Goal: Task Accomplishment & Management: Use online tool/utility

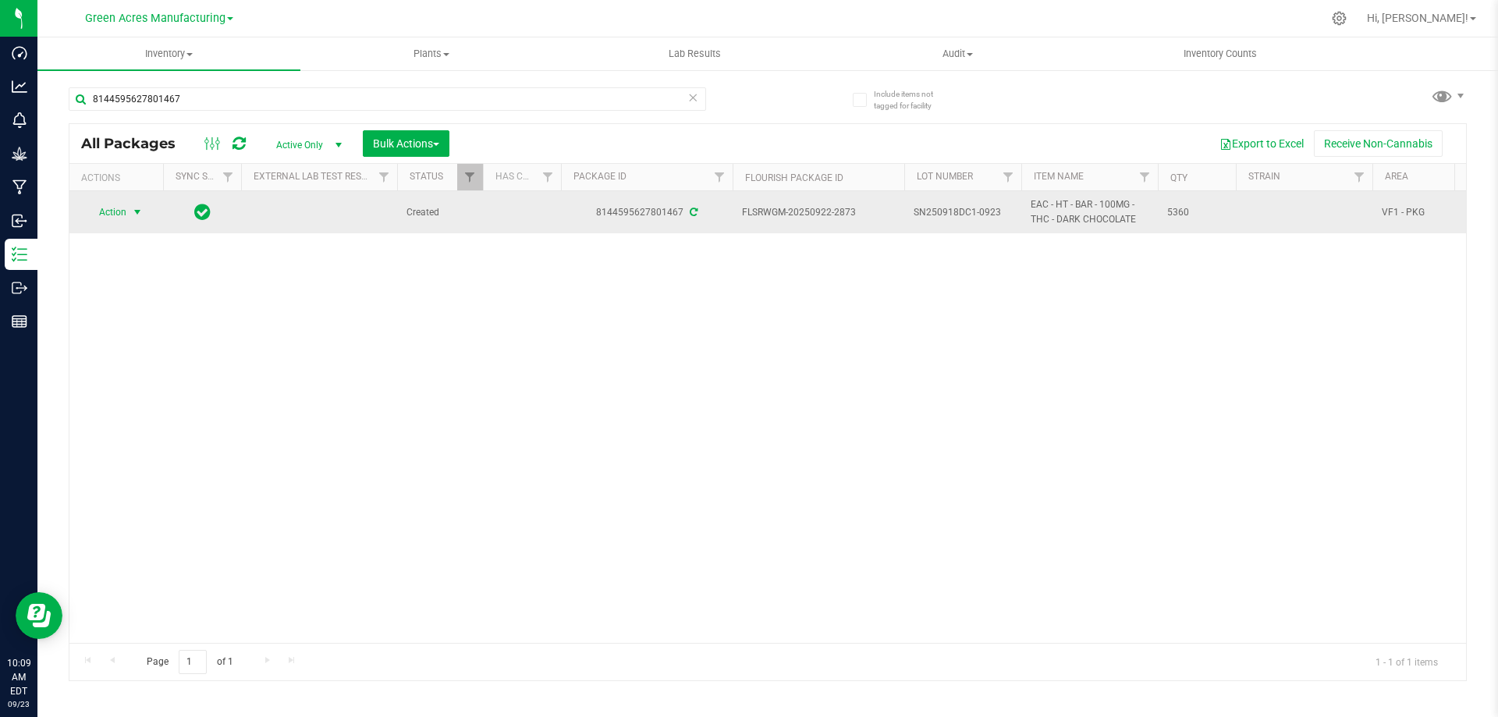
click at [119, 211] on span "Action" at bounding box center [106, 212] width 42 height 22
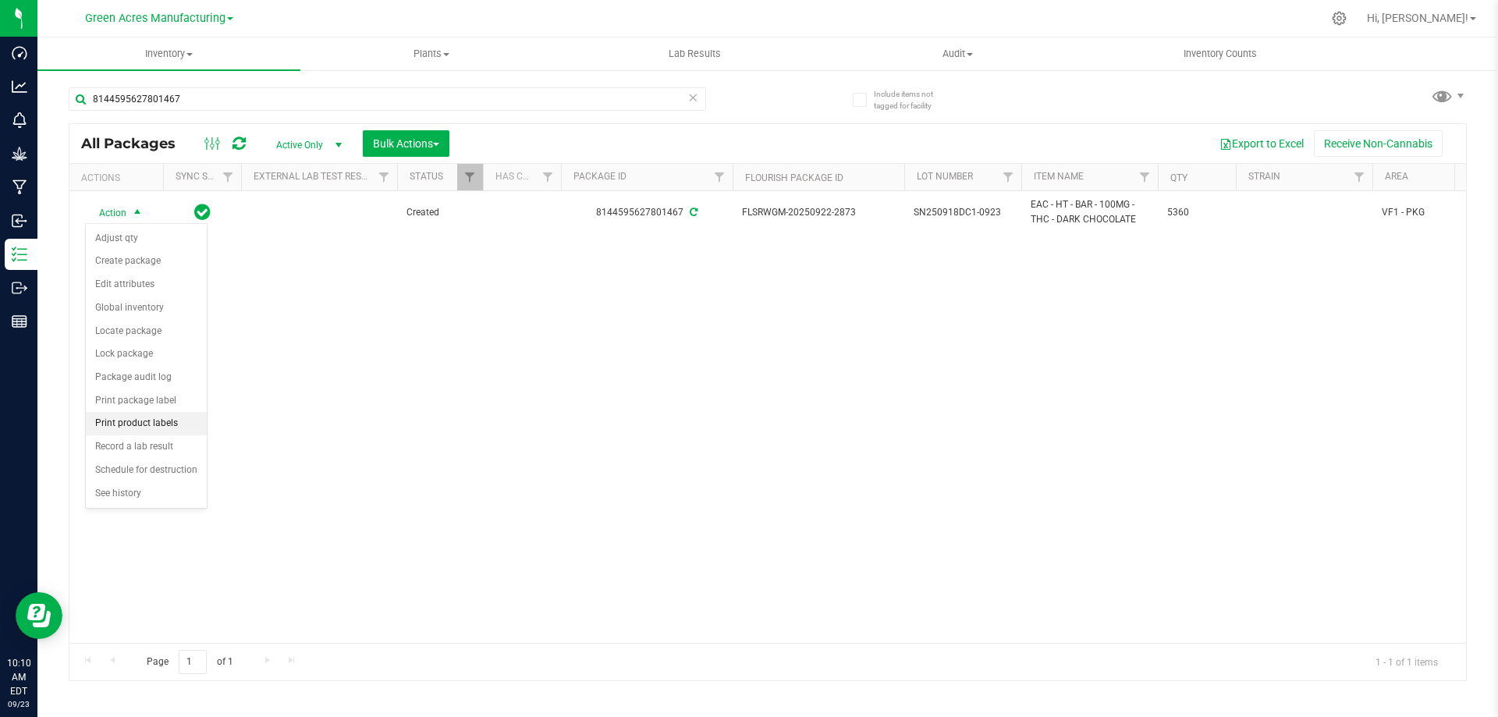
click at [144, 422] on li "Print product labels" at bounding box center [146, 423] width 121 height 23
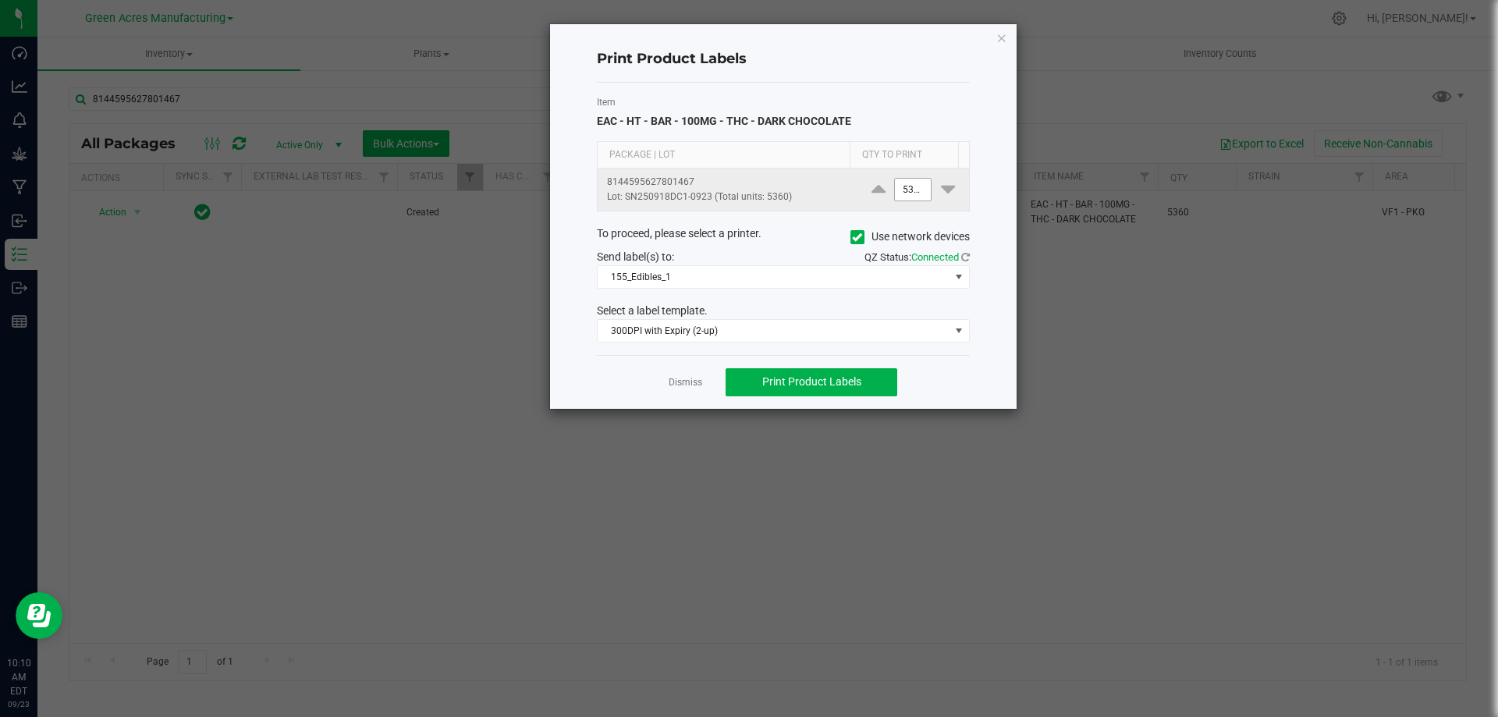
click at [907, 197] on input "5360" at bounding box center [913, 190] width 36 height 22
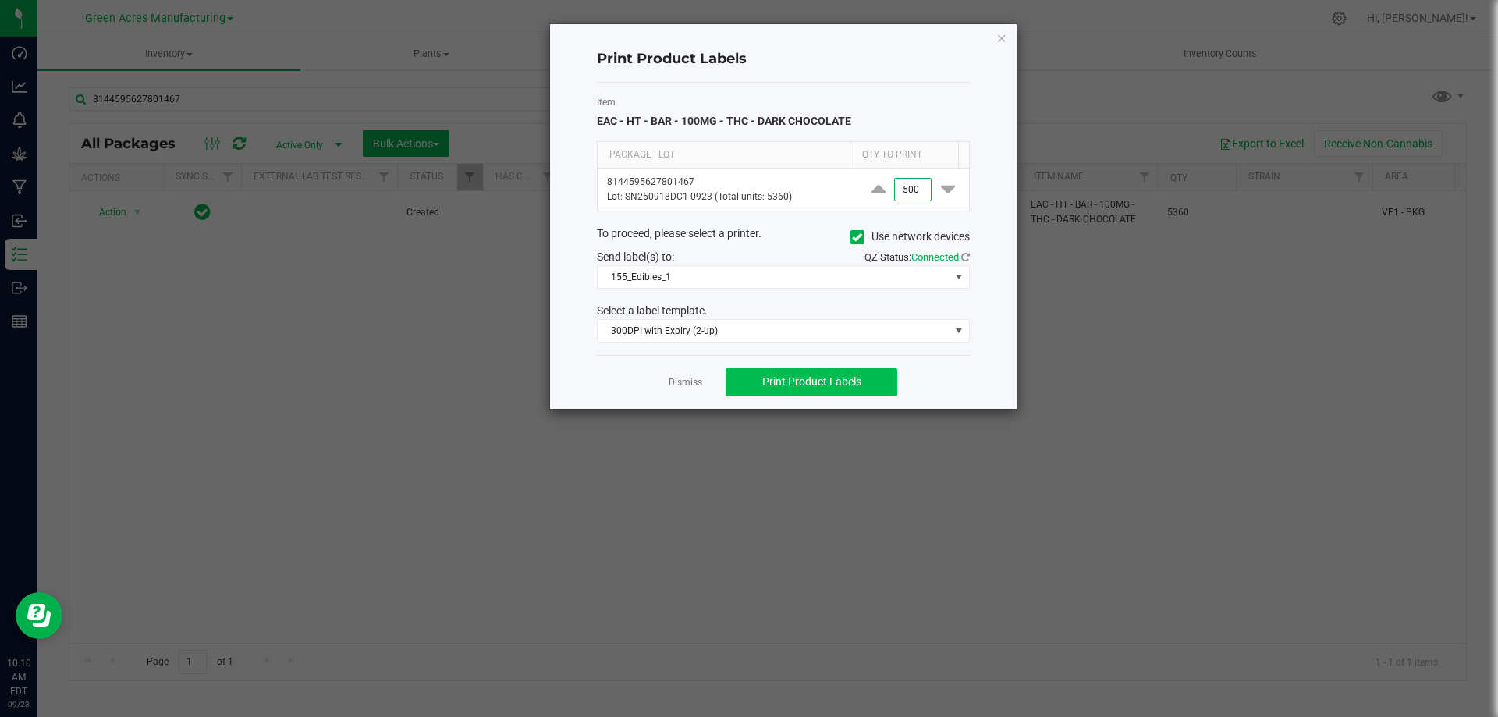
type input "500"
click at [848, 382] on span "Print Product Labels" at bounding box center [811, 381] width 99 height 12
click at [681, 382] on link "Dismiss" at bounding box center [686, 382] width 34 height 13
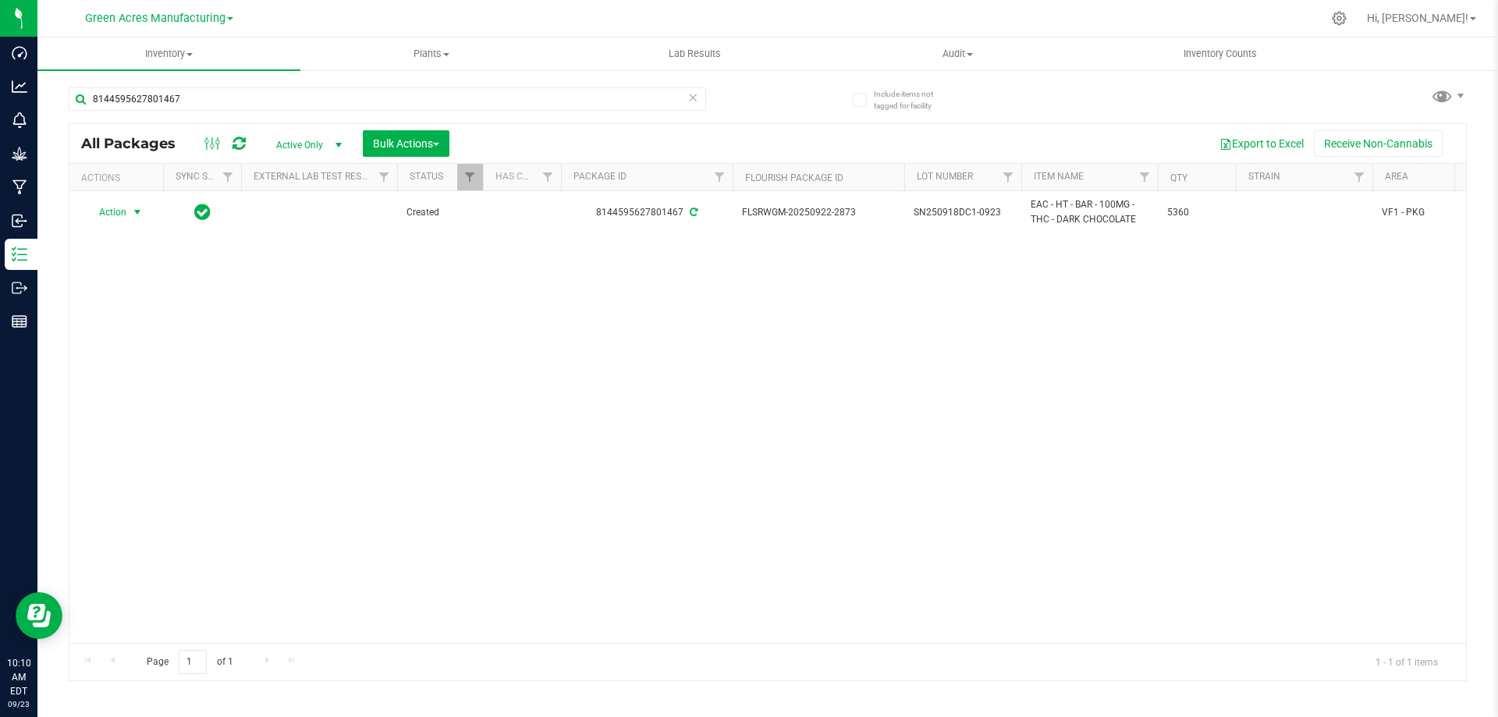
click at [591, 716] on div "Inventory All packages All inventory Waste log Create inventory Plants All plan…" at bounding box center [767, 377] width 1461 height 680
